Goal: Check status: Check status

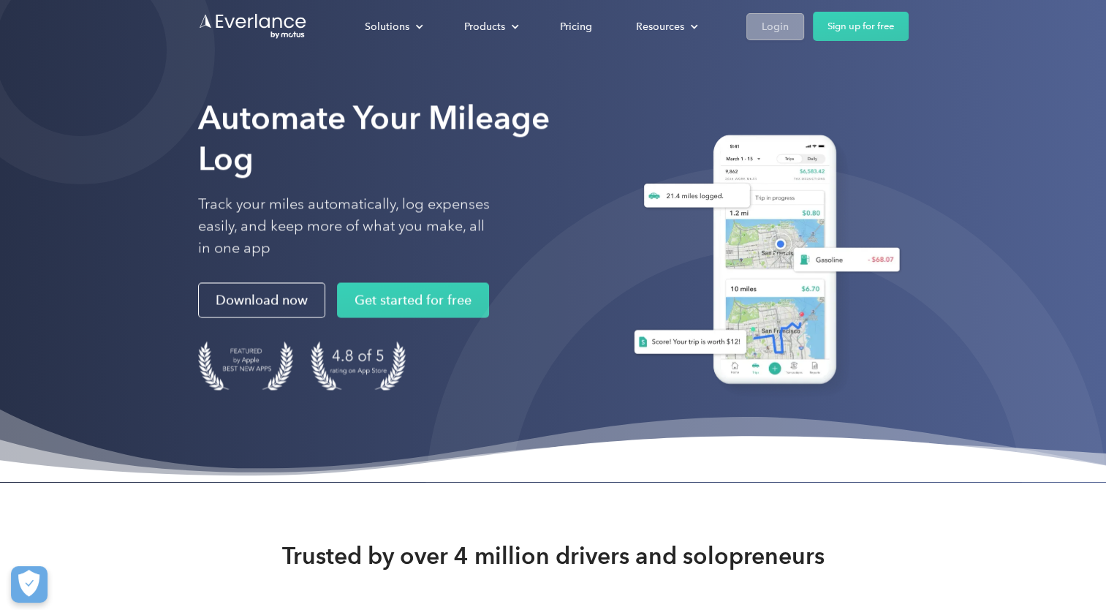
click at [768, 26] on div "Login" at bounding box center [775, 27] width 27 height 18
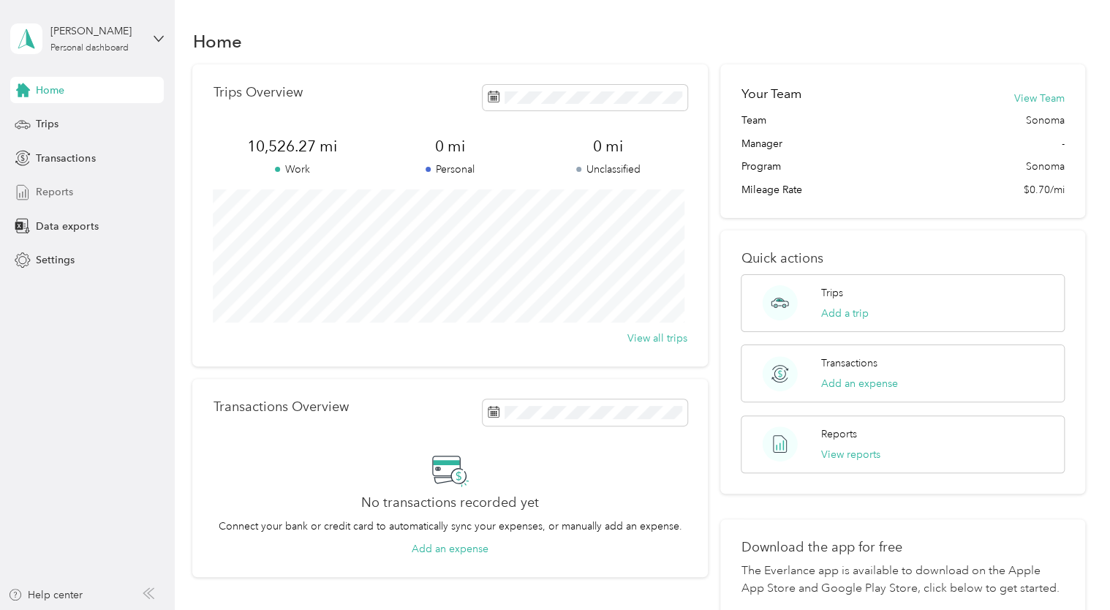
click at [67, 194] on span "Reports" at bounding box center [54, 191] width 37 height 15
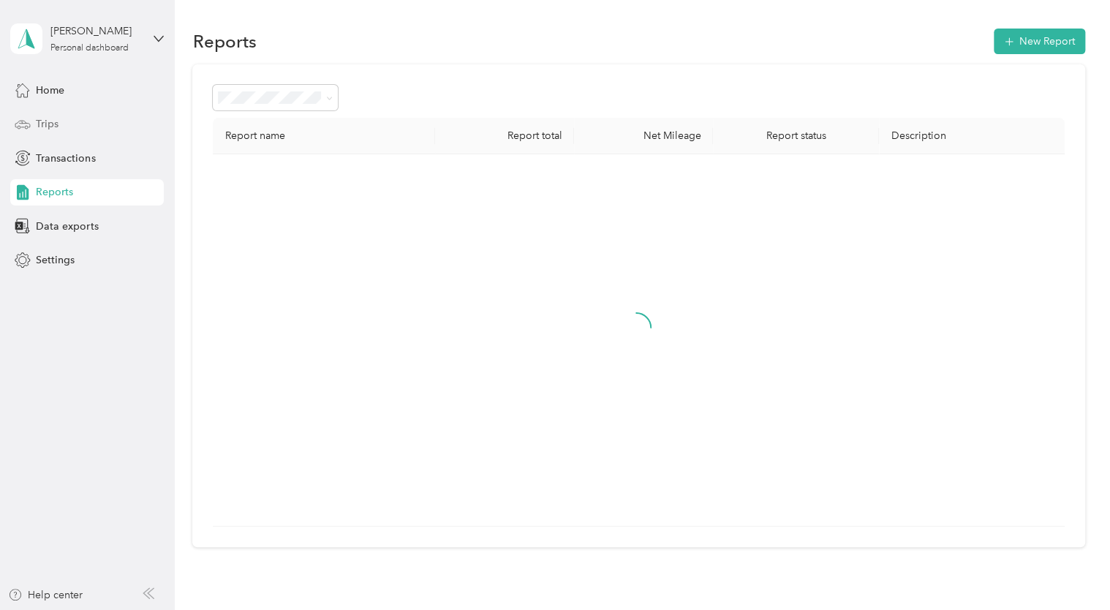
click at [61, 120] on div "Trips" at bounding box center [87, 124] width 154 height 26
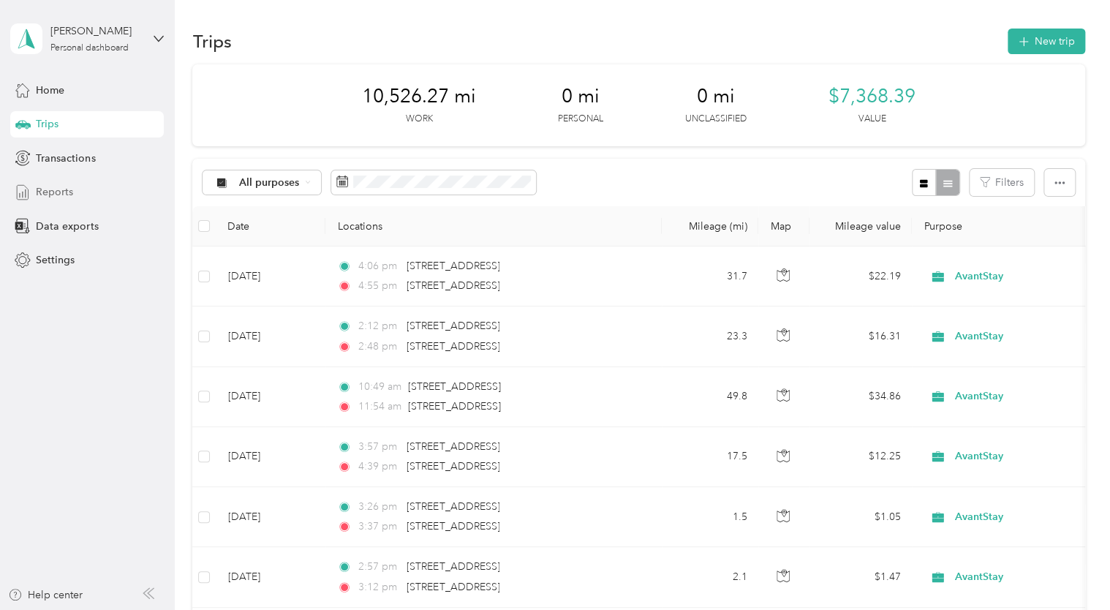
click at [75, 197] on div "Reports" at bounding box center [87, 192] width 154 height 26
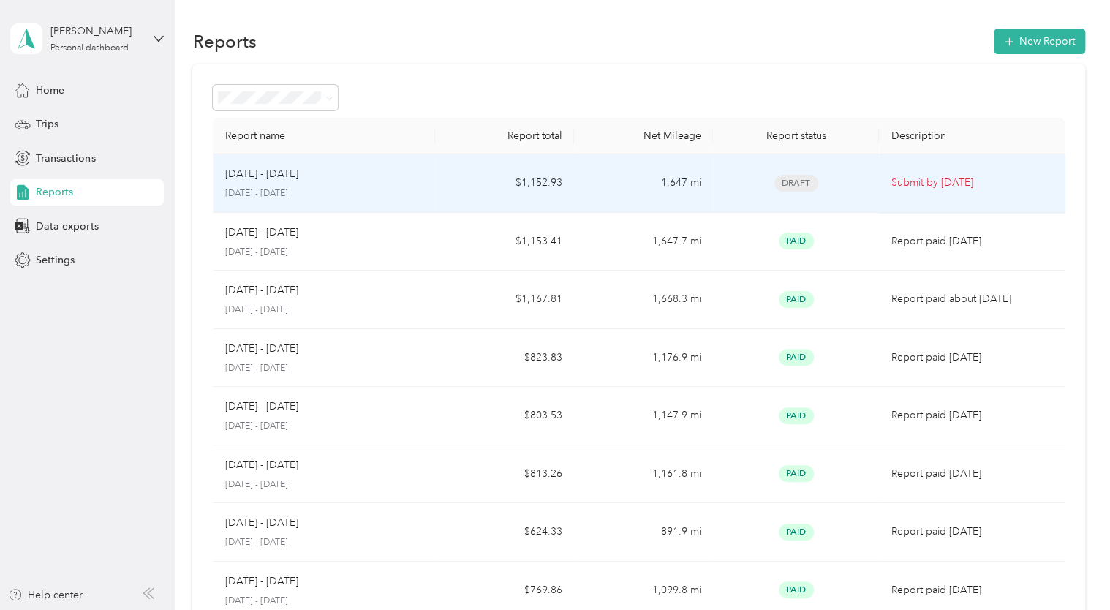
click at [630, 179] on td "1,647 mi" at bounding box center [643, 183] width 139 height 58
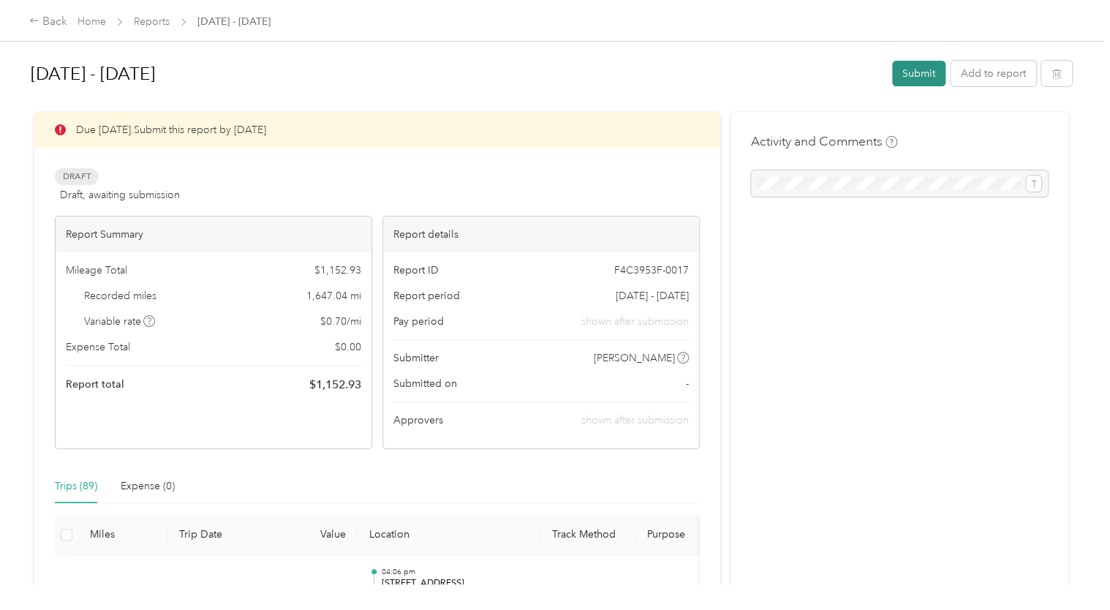
click at [915, 68] on button "Submit" at bounding box center [918, 74] width 53 height 26
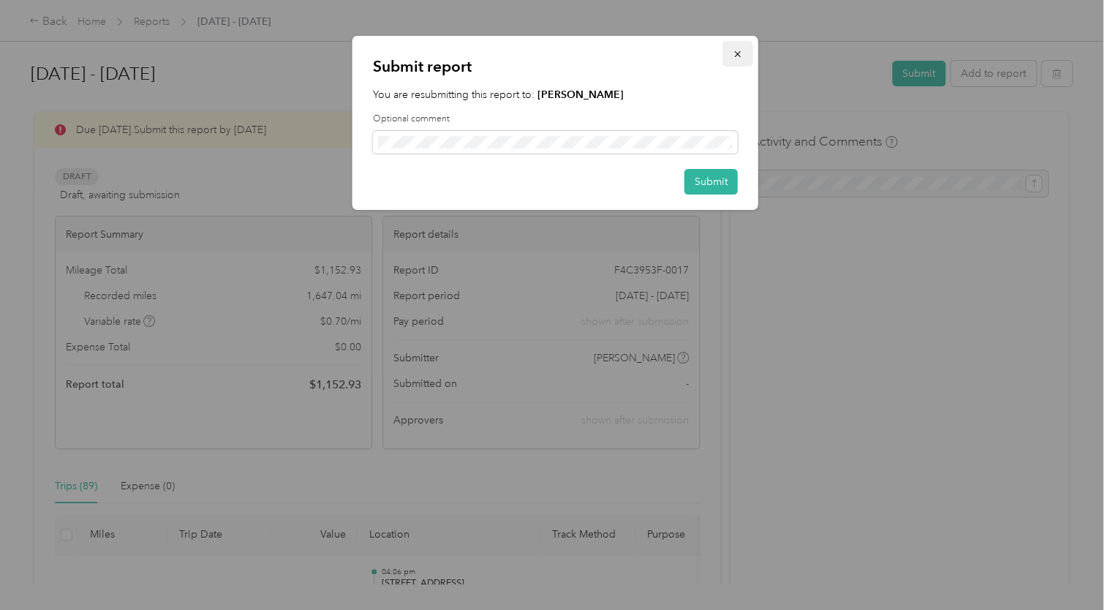
click at [727, 60] on button "button" at bounding box center [737, 54] width 31 height 26
